Goal: Task Accomplishment & Management: Manage account settings

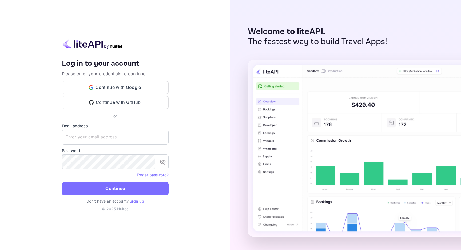
type input "[EMAIL_ADDRESS][DOMAIN_NAME]"
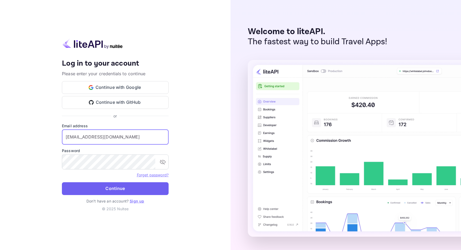
click at [107, 189] on button "Continue" at bounding box center [115, 188] width 107 height 13
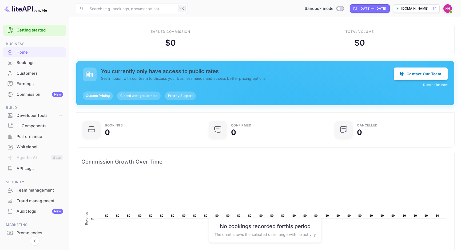
click at [435, 9] on icon at bounding box center [435, 9] width 4 height 4
click at [25, 145] on div "Whitelabel" at bounding box center [40, 147] width 47 height 6
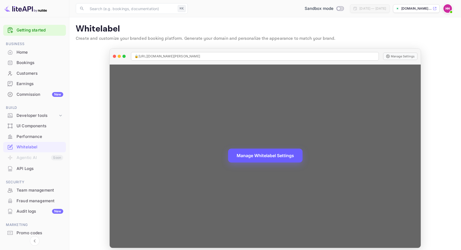
click at [262, 153] on button "Manage Whitelabel Settings" at bounding box center [265, 156] width 74 height 14
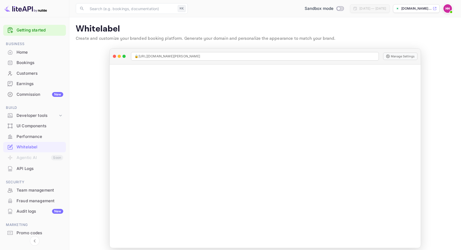
click at [32, 146] on div "Whitelabel" at bounding box center [40, 147] width 47 height 6
click at [33, 140] on div "Performance" at bounding box center [34, 137] width 63 height 10
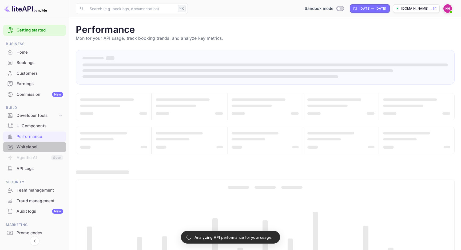
click at [31, 147] on div "Whitelabel" at bounding box center [40, 147] width 47 height 6
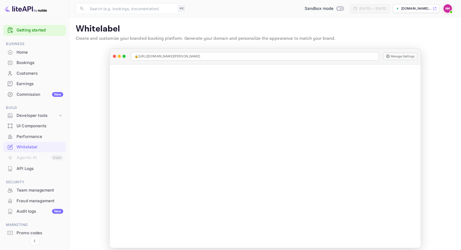
scroll to position [5, 0]
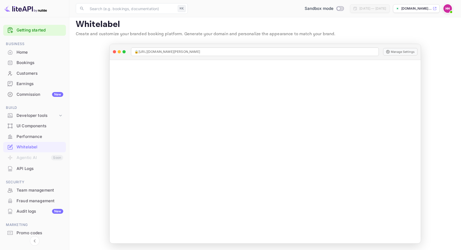
click at [35, 137] on div "Performance" at bounding box center [40, 137] width 47 height 6
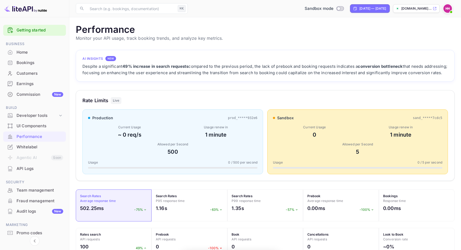
scroll to position [137, 379]
click at [31, 63] on div "Bookings" at bounding box center [40, 63] width 47 height 6
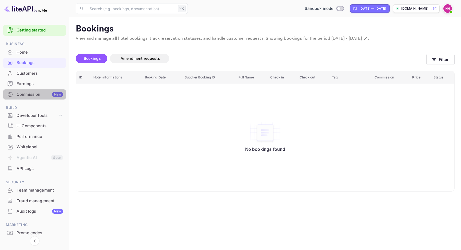
click at [34, 94] on div "Commission New" at bounding box center [40, 95] width 47 height 6
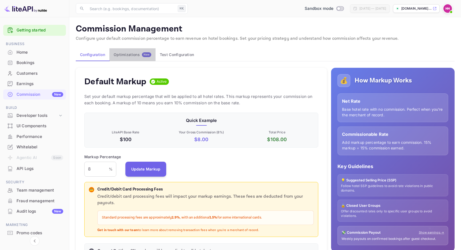
click at [133, 54] on div "Optimizations New" at bounding box center [133, 54] width 38 height 5
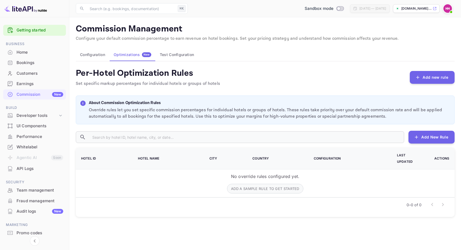
click at [170, 57] on button "Test Configuration" at bounding box center [177, 54] width 43 height 13
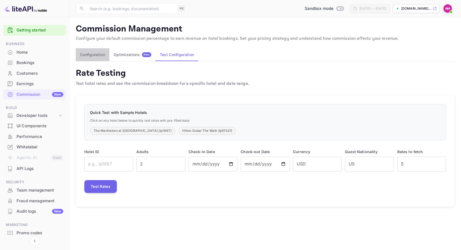
click at [92, 58] on button "Configuration" at bounding box center [93, 54] width 34 height 13
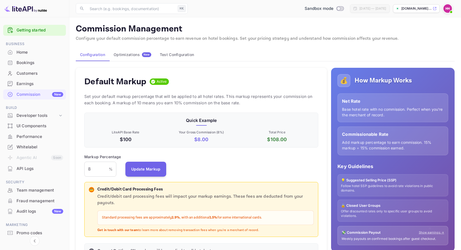
scroll to position [95, 234]
click at [403, 10] on p "[DOMAIN_NAME]..." at bounding box center [416, 8] width 30 height 5
click at [19, 9] on img at bounding box center [25, 8] width 43 height 9
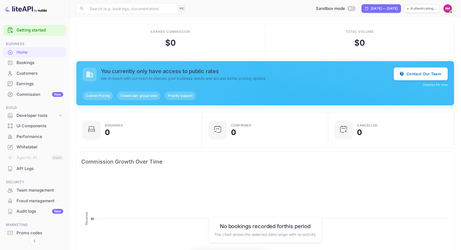
scroll to position [87, 123]
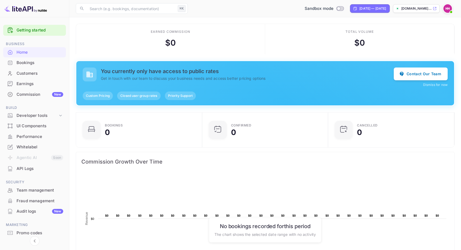
click at [25, 147] on div "Whitelabel" at bounding box center [40, 147] width 47 height 6
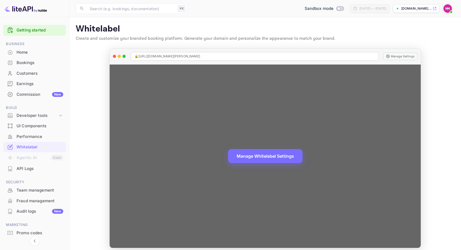
scroll to position [5, 0]
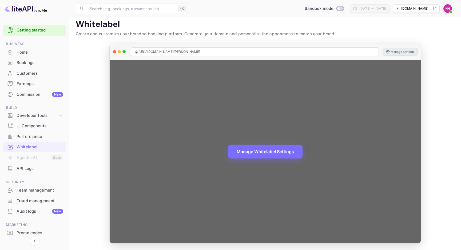
click at [403, 52] on button "Manage Settings" at bounding box center [400, 51] width 34 height 7
click at [400, 49] on button "Manage Settings" at bounding box center [400, 51] width 34 height 7
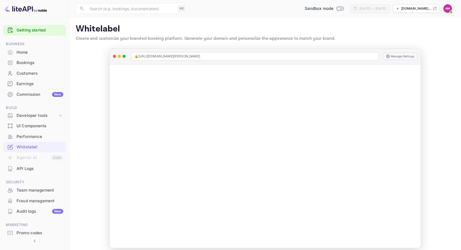
click at [450, 8] on img at bounding box center [447, 8] width 9 height 9
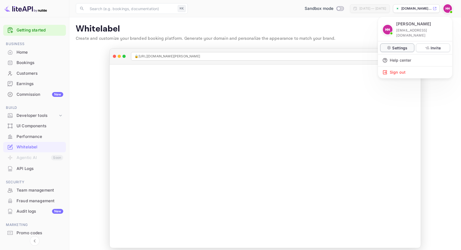
click at [393, 45] on p "Settings" at bounding box center [399, 48] width 15 height 6
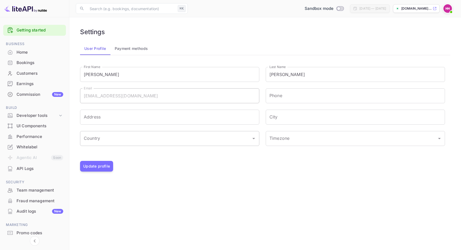
click at [218, 142] on input "Country" at bounding box center [165, 138] width 166 height 10
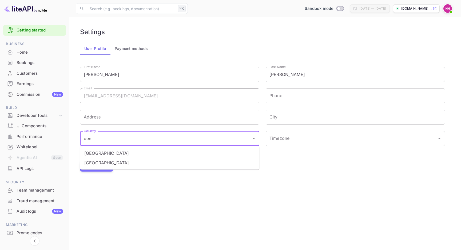
click at [125, 150] on li "Denmark" at bounding box center [169, 153] width 179 height 10
type input "Denmark"
click at [282, 95] on input "Phone" at bounding box center [355, 95] width 179 height 15
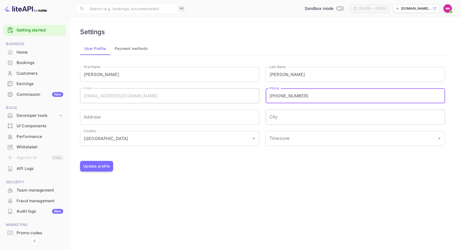
type input "+4524284141"
click at [316, 120] on input "City" at bounding box center [355, 117] width 179 height 15
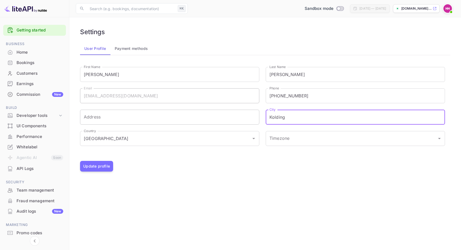
type input "Kolding"
click at [214, 117] on input "Address" at bounding box center [169, 117] width 179 height 15
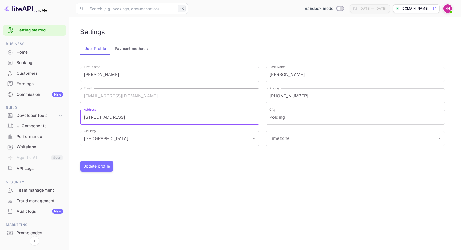
click at [94, 115] on input "Holb ergsvej 13" at bounding box center [169, 117] width 179 height 15
type input "Holbergsvej 13"
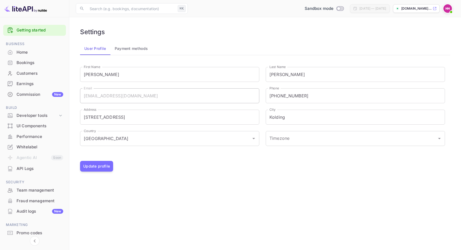
click at [259, 217] on main "Settings User Profile Payment methods First Name Henrik First Name Last Name Ha…" at bounding box center [265, 133] width 392 height 233
click at [283, 141] on input "Timezone" at bounding box center [348, 138] width 160 height 10
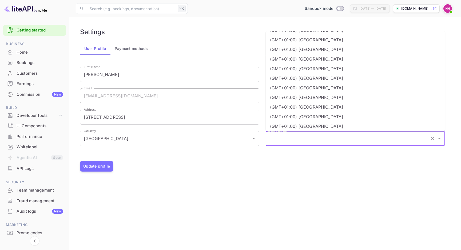
scroll to position [335, 0]
click at [315, 78] on li "(GMT+01:00) Copenhagen" at bounding box center [355, 78] width 179 height 10
type input "(GMT+01:00) Copenhagen"
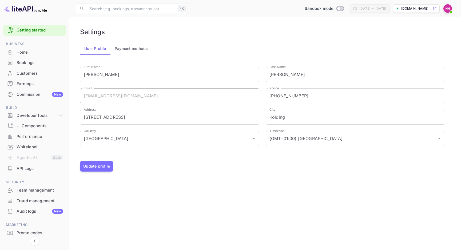
click at [207, 192] on main "Settings User Profile Payment methods First Name Henrik First Name Last Name Ha…" at bounding box center [265, 133] width 392 height 233
click at [108, 166] on button "Update profile" at bounding box center [96, 166] width 33 height 11
click at [141, 50] on button "Payment methods" at bounding box center [131, 48] width 42 height 13
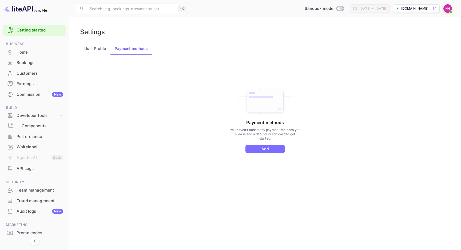
click at [102, 50] on button "User Profile" at bounding box center [95, 48] width 30 height 13
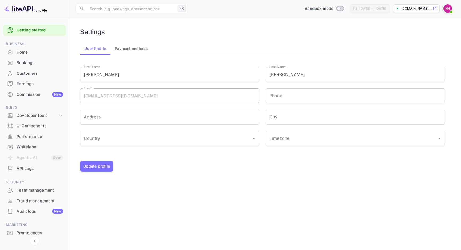
click at [24, 52] on div "Home" at bounding box center [40, 52] width 47 height 6
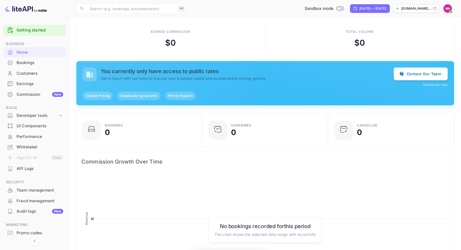
scroll to position [87, 123]
click at [436, 8] on icon at bounding box center [435, 9] width 4 height 4
click at [18, 10] on img at bounding box center [25, 8] width 43 height 9
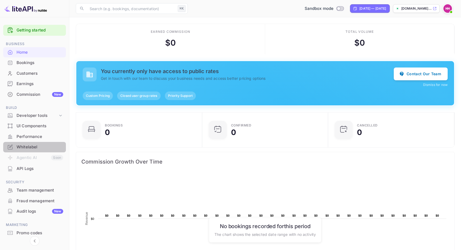
click at [25, 149] on div "Whitelabel" at bounding box center [40, 147] width 47 height 6
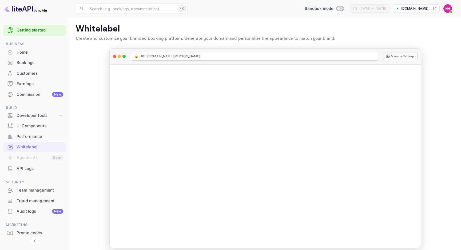
scroll to position [5, 0]
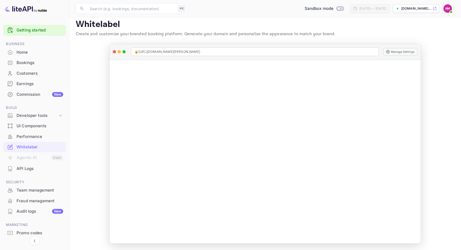
click at [445, 10] on img at bounding box center [447, 8] width 9 height 9
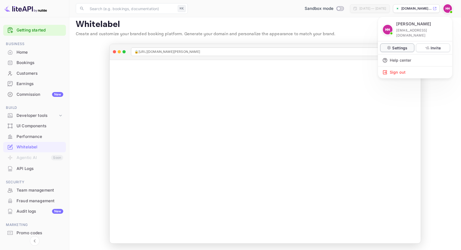
click at [400, 45] on p "Settings" at bounding box center [399, 48] width 15 height 6
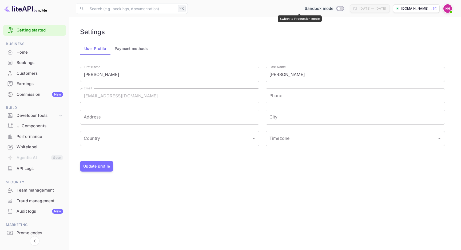
click at [333, 10] on input "Switch to Production mode" at bounding box center [338, 8] width 11 height 3
checkbox input "false"
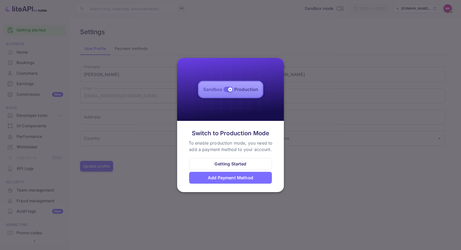
click at [305, 126] on div at bounding box center [230, 125] width 461 height 250
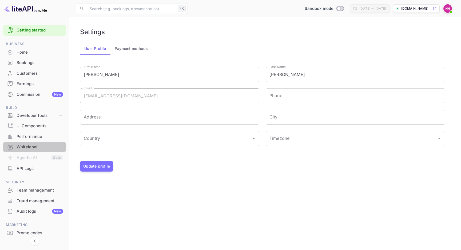
click at [27, 147] on div "Whitelabel" at bounding box center [40, 147] width 47 height 6
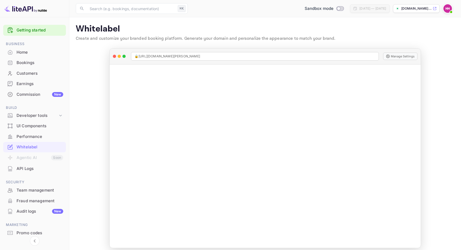
scroll to position [5, 0]
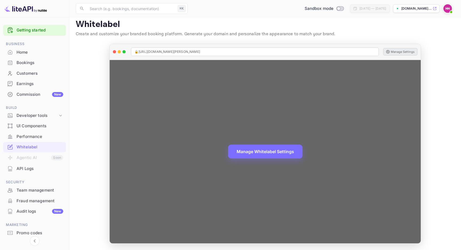
click at [399, 54] on button "Manage Settings" at bounding box center [400, 51] width 34 height 7
